Goal: Task Accomplishment & Management: Manage account settings

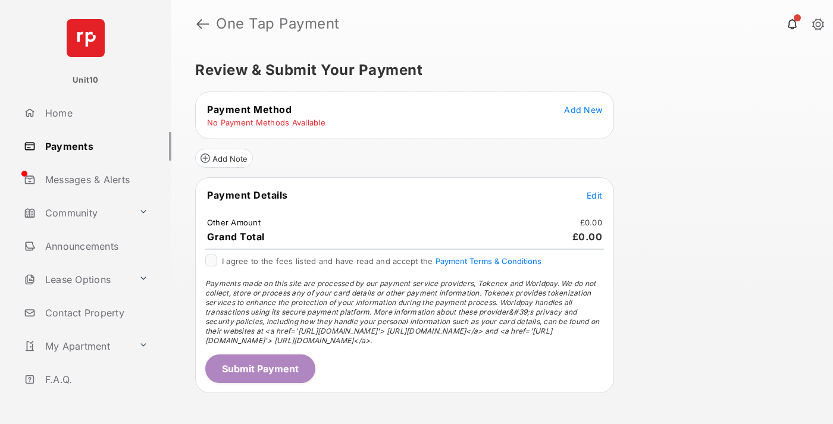
click at [583, 109] on span "Add New" at bounding box center [583, 110] width 38 height 10
